Goal: Navigation & Orientation: Find specific page/section

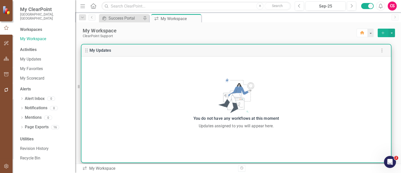
scroll to position [1, 0]
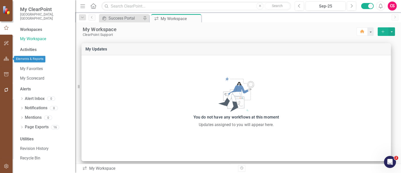
click at [8, 56] on button "button" at bounding box center [6, 59] width 11 height 11
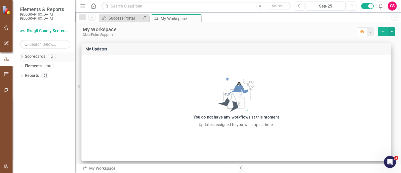
click at [30, 54] on link "Scorecards" at bounding box center [35, 57] width 21 height 6
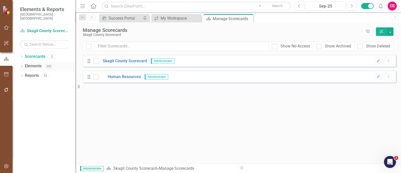
click at [31, 63] on link "Elements" at bounding box center [33, 66] width 17 height 6
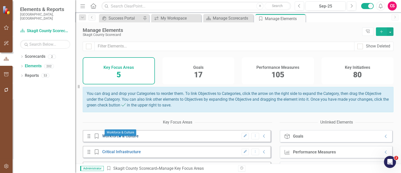
click at [121, 138] on link "Workforce & Culture" at bounding box center [120, 135] width 36 height 5
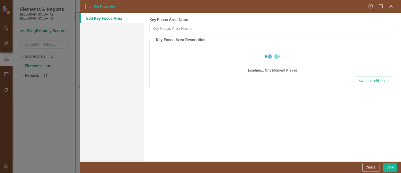
type input "Workforce & Culture"
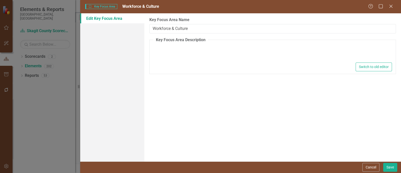
type textarea "<p>Desired Outcome: A robust Human Resources infrastructure that has the necess…"
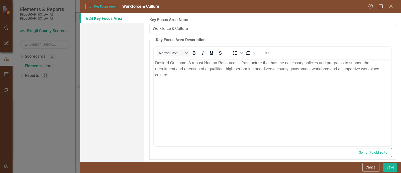
click at [230, 84] on body "Desired Outcome: A robust Human Resources infrastructure that has the necessary…" at bounding box center [273, 96] width 238 height 75
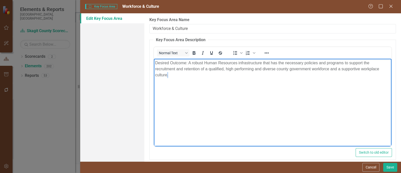
click at [230, 84] on body "Desired Outcome: A robust Human Resources infrastructure that has the necessary…" at bounding box center [273, 96] width 238 height 75
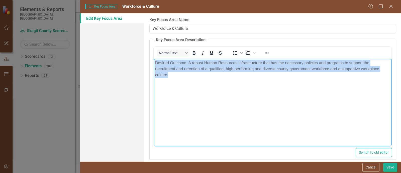
click at [230, 84] on body "Desired Outcome: A robust Human Resources infrastructure that has the necessary…" at bounding box center [273, 96] width 238 height 75
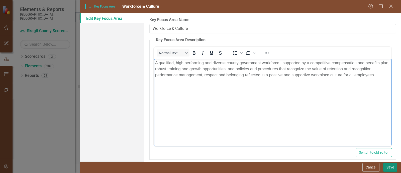
click at [389, 167] on button "Save" at bounding box center [391, 167] width 14 height 9
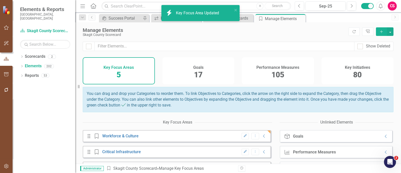
scroll to position [49, 0]
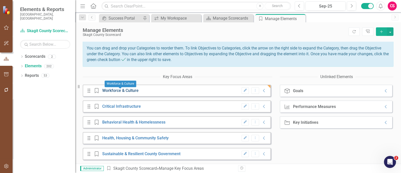
click at [119, 90] on link "Workforce & Culture" at bounding box center [120, 90] width 36 height 5
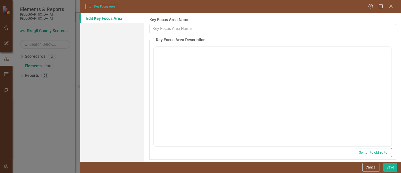
type input "Workforce & Culture"
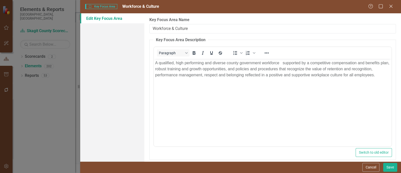
scroll to position [0, 0]
click at [91, 113] on div "Edit Key Focus Area" at bounding box center [112, 87] width 64 height 148
click at [32, 121] on div "Key Focus Area Key Focus Area Workforce & Culture Help Maximize Close Edit Key …" at bounding box center [200, 86] width 401 height 173
click at [28, 53] on div "Key Focus Area Key Focus Area Workforce & Culture Help Maximize Close Edit Key …" at bounding box center [200, 86] width 401 height 173
click at [392, 6] on icon at bounding box center [391, 6] width 4 height 4
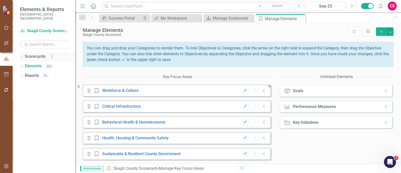
click at [22, 55] on div "Dropdown" at bounding box center [22, 57] width 4 height 4
click at [25, 64] on icon "Dropdown" at bounding box center [25, 65] width 4 height 3
click at [41, 73] on link "Human Resources" at bounding box center [54, 76] width 43 height 6
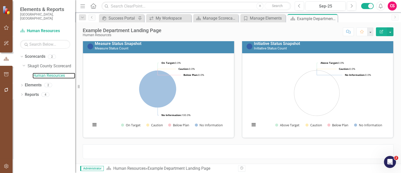
scroll to position [23, 0]
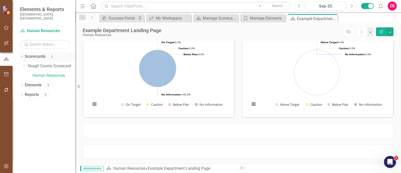
click at [25, 54] on link "Scorecards" at bounding box center [35, 57] width 21 height 6
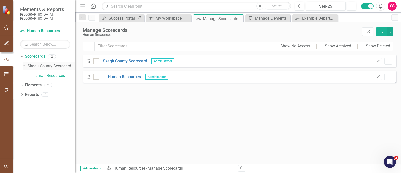
click at [46, 63] on link "Skagit County Scorecard" at bounding box center [52, 66] width 48 height 6
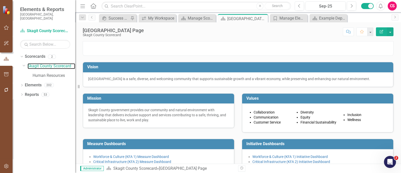
scroll to position [89, 0]
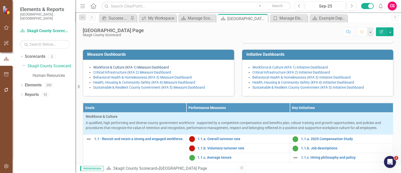
click at [135, 69] on link "Workforce & Culture (KFA 1) Measure Dashboard" at bounding box center [131, 67] width 76 height 4
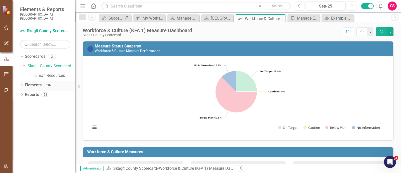
click at [32, 82] on link "Elements" at bounding box center [33, 85] width 17 height 6
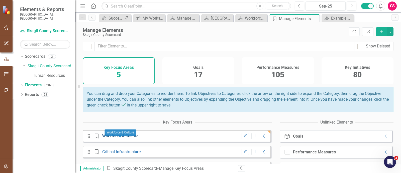
click at [122, 138] on link "Workforce & Culture" at bounding box center [120, 135] width 36 height 5
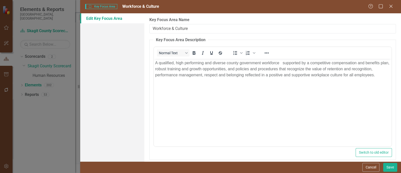
click at [57, 135] on div "Key Focus Area Key Focus Area Workforce & Culture Help Maximize Close Edit Key …" at bounding box center [200, 86] width 401 height 173
click at [390, 6] on icon "Close" at bounding box center [391, 6] width 6 height 5
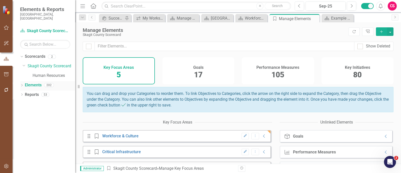
click at [21, 84] on icon "Dropdown" at bounding box center [22, 85] width 4 height 3
click at [41, 92] on link "Goal Goals" at bounding box center [35, 95] width 17 height 6
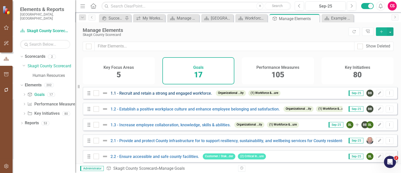
click at [159, 96] on link "1.1 - Recruit and retain a strong and engaged workforce." at bounding box center [162, 93] width 102 height 5
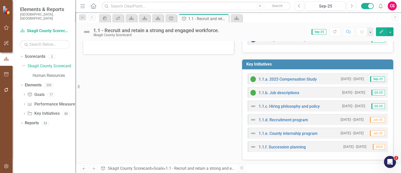
scroll to position [77, 0]
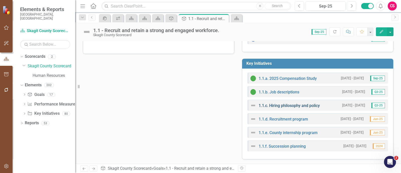
click at [280, 105] on link "1.1.c. Hiring philosophy and policy" at bounding box center [289, 105] width 61 height 5
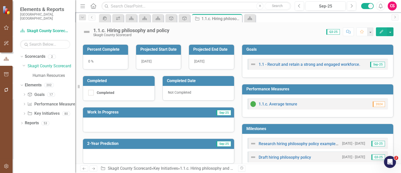
scroll to position [69, 0]
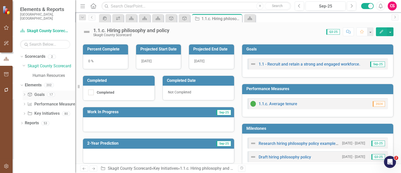
click at [32, 92] on icon "Goal" at bounding box center [29, 94] width 5 height 4
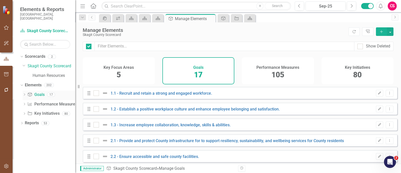
checkbox input "false"
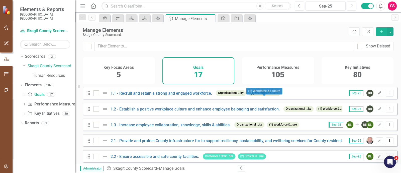
click at [258, 96] on span "(1) Workforce &...ure" at bounding box center [265, 93] width 32 height 6
click at [263, 96] on span "(1) Workforce &...ure" at bounding box center [265, 93] width 32 height 6
click at [283, 67] on h4 "Performance Measures" at bounding box center [278, 67] width 43 height 5
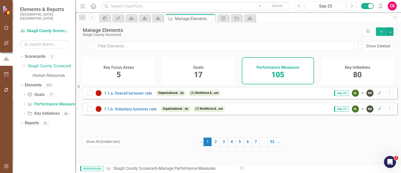
click at [123, 71] on div "Key Focus Areas 5" at bounding box center [119, 70] width 72 height 27
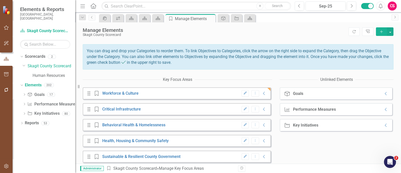
scroll to position [49, 0]
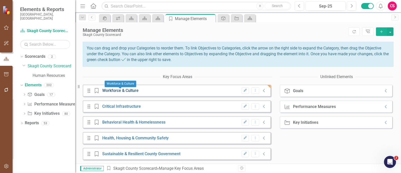
click at [110, 89] on link "Workforce & Culture" at bounding box center [120, 90] width 36 height 5
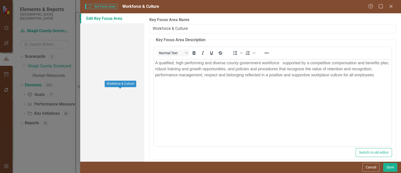
scroll to position [0, 0]
click at [368, 170] on button "Cancel" at bounding box center [371, 167] width 17 height 9
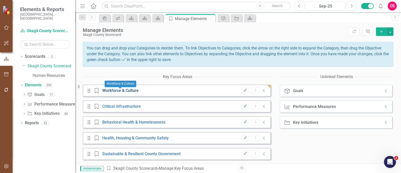
click at [104, 92] on link "Workforce & Culture" at bounding box center [120, 90] width 36 height 5
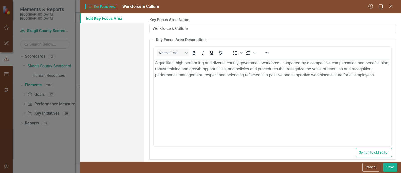
click at [41, 138] on div "Key Focus Area Key Focus Area Workforce & Culture Help Maximize Close Edit Key …" at bounding box center [200, 86] width 401 height 173
click at [40, 126] on div "Key Focus Area Key Focus Area Workforce & Culture Help Maximize Close Edit Key …" at bounding box center [200, 86] width 401 height 173
click at [372, 169] on button "Cancel" at bounding box center [371, 167] width 17 height 9
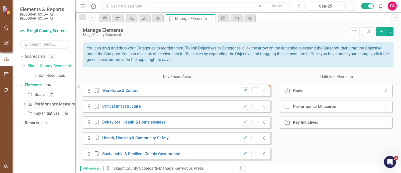
click at [40, 102] on link "Performance Measure Performance Measures" at bounding box center [52, 104] width 50 height 6
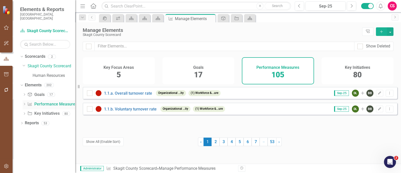
click at [40, 100] on div "Performance Measure Performance Measures" at bounding box center [52, 104] width 50 height 8
click at [32, 84] on div "Elements" at bounding box center [33, 85] width 17 height 8
click at [31, 82] on link "Elements" at bounding box center [33, 85] width 17 height 6
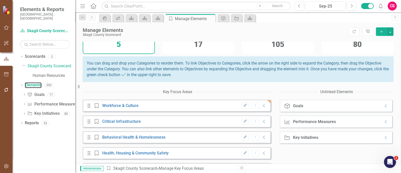
scroll to position [49, 0]
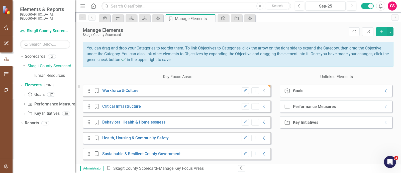
click at [263, 91] on icon at bounding box center [264, 90] width 2 height 3
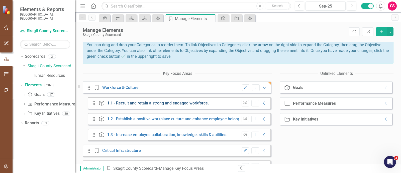
click at [148, 105] on link "1.1 - Recruit and retain a strong and engaged workforce." at bounding box center [158, 103] width 102 height 5
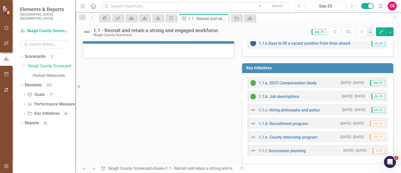
scroll to position [77, 0]
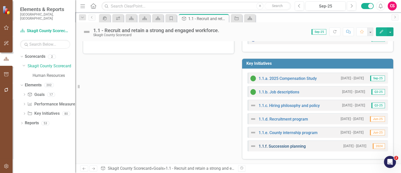
click at [283, 144] on link "1.1.f. Succession planning" at bounding box center [282, 146] width 47 height 5
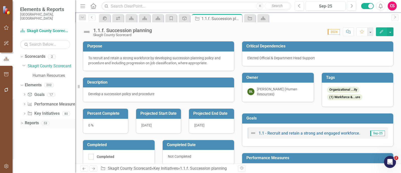
click at [37, 120] on link "Reports" at bounding box center [32, 123] width 14 height 6
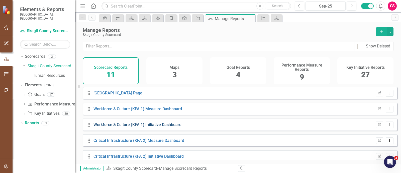
click at [132, 127] on link "Workforce & Culture (KFA 1) Initiative Dashboard" at bounding box center [138, 124] width 88 height 5
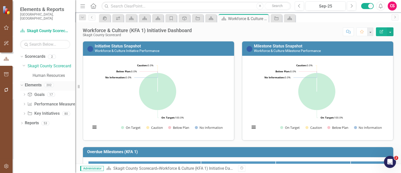
click at [32, 82] on link "Elements" at bounding box center [33, 85] width 17 height 6
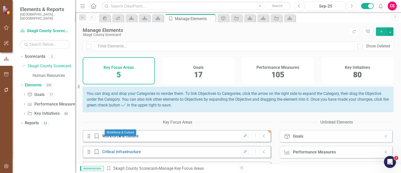
click at [118, 138] on link "Workforce & Culture" at bounding box center [120, 135] width 36 height 5
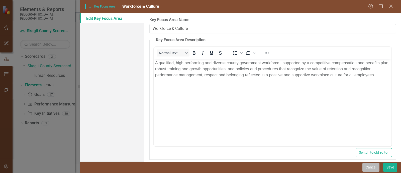
click at [364, 165] on button "Cancel" at bounding box center [371, 167] width 17 height 9
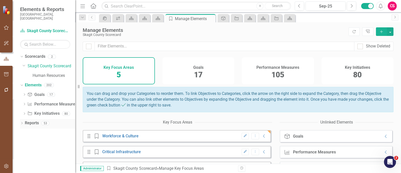
click at [23, 122] on icon "Dropdown" at bounding box center [22, 123] width 4 height 3
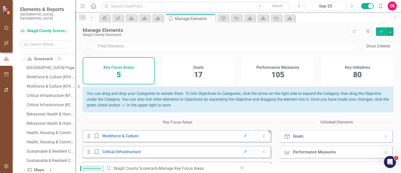
scroll to position [73, 0]
click at [45, 74] on div "Workforce & Culture (KFA 1) Measure Dashboard" at bounding box center [51, 76] width 49 height 5
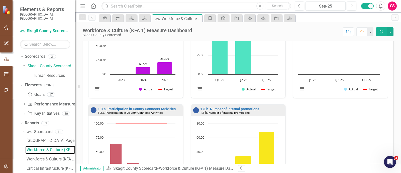
scroll to position [337, 0]
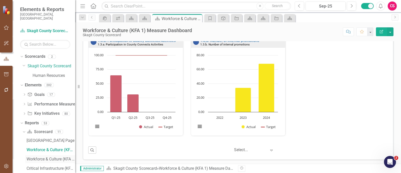
click at [40, 157] on div "Workforce & Culture (KFA 1) Initiative Dashboard" at bounding box center [51, 159] width 49 height 5
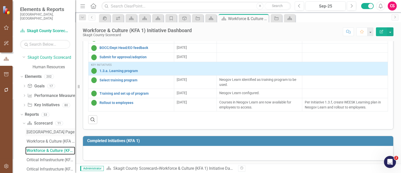
scroll to position [9, 0]
click at [38, 120] on link "Scorecard Scorecard" at bounding box center [39, 123] width 25 height 6
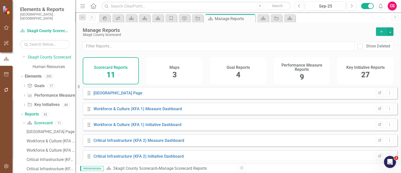
click at [231, 66] on h4 "Goal Reports" at bounding box center [238, 67] width 23 height 5
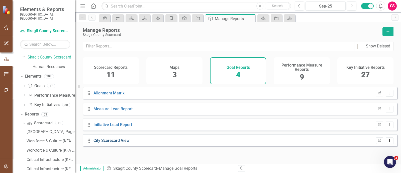
click at [105, 146] on div "Drag City Scorecard View Edit Report Dropdown Menu" at bounding box center [240, 140] width 315 height 12
click at [105, 143] on link "City Scorecard View" at bounding box center [112, 140] width 36 height 5
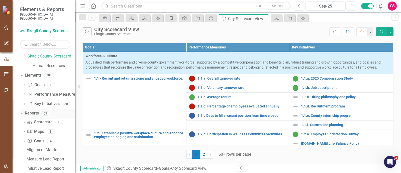
scroll to position [9, 0]
click at [36, 83] on link "Goal Goals" at bounding box center [35, 86] width 17 height 6
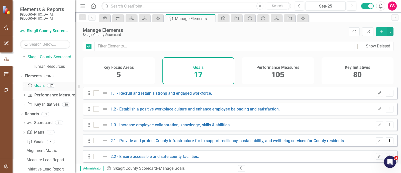
checkbox input "false"
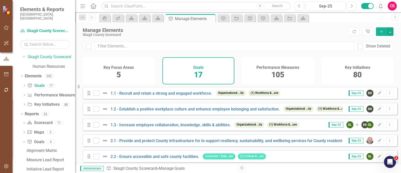
click at [131, 69] on h4 "Key Focus Areas" at bounding box center [119, 67] width 30 height 5
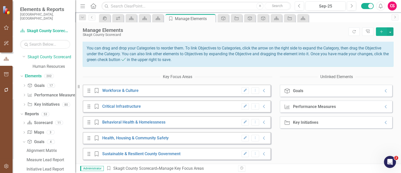
scroll to position [49, 0]
click at [124, 90] on link "Workforce & Culture" at bounding box center [120, 90] width 36 height 5
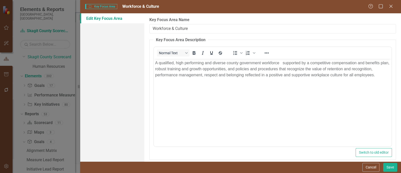
scroll to position [0, 0]
click at [55, 80] on div "Key Focus Area Key Focus Area Workforce & Culture Help Maximize Close Edit Key …" at bounding box center [200, 86] width 401 height 173
click at [374, 166] on button "Cancel" at bounding box center [371, 167] width 17 height 9
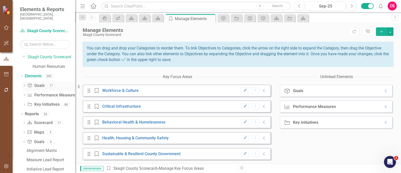
click at [36, 83] on link "Goal Goals" at bounding box center [35, 86] width 17 height 6
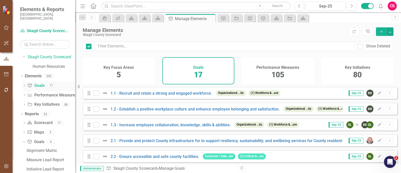
checkbox input "false"
click at [108, 68] on h4 "Key Focus Areas" at bounding box center [119, 67] width 30 height 5
